Goal: Navigation & Orientation: Find specific page/section

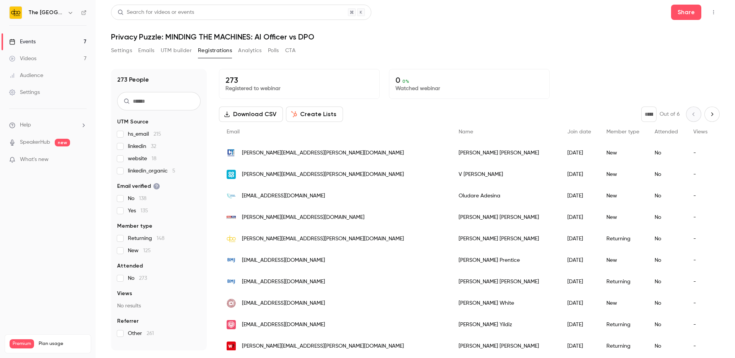
click at [36, 47] on link "Events 7" at bounding box center [48, 41] width 96 height 17
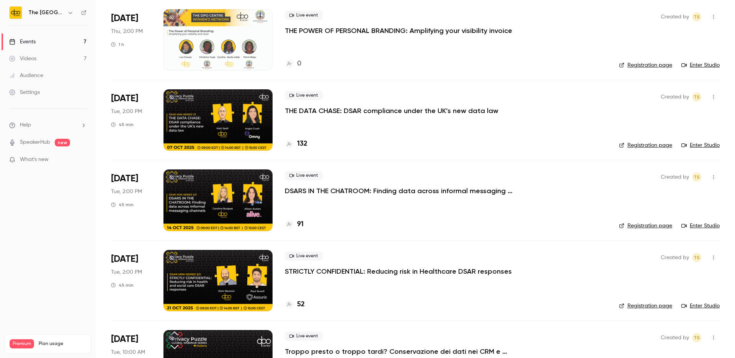
scroll to position [225, 0]
